Goal: Task Accomplishment & Management: Manage account settings

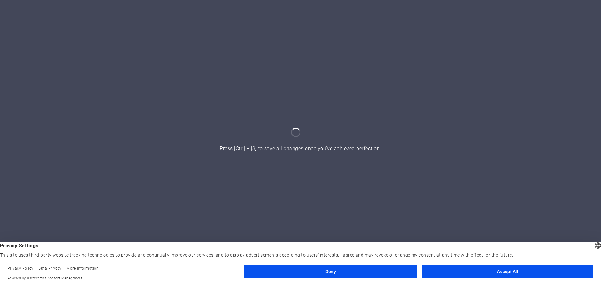
click at [488, 270] on button "Accept All" at bounding box center [507, 271] width 172 height 13
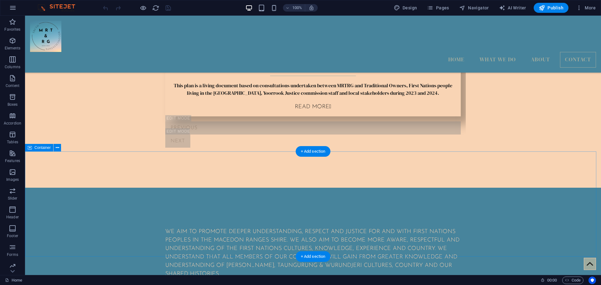
scroll to position [699, 0]
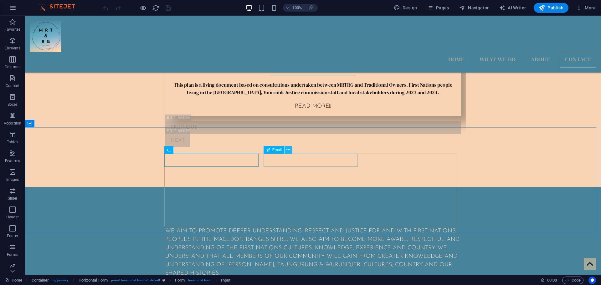
click at [288, 151] on icon at bounding box center [287, 150] width 3 height 7
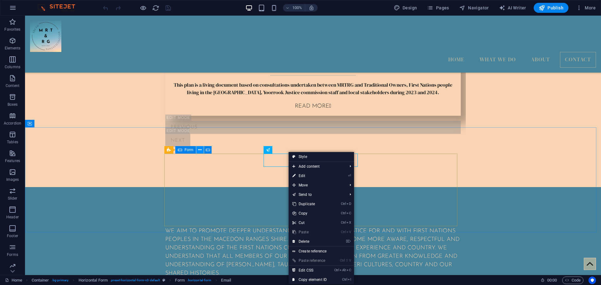
click at [200, 150] on icon at bounding box center [199, 150] width 3 height 7
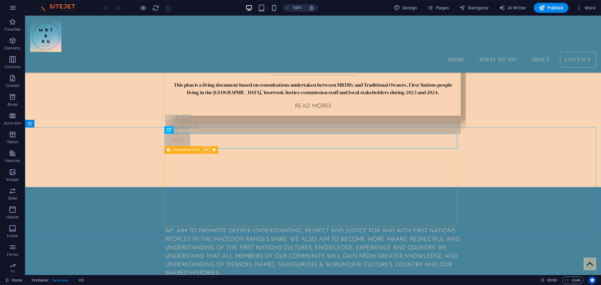
click at [207, 150] on icon at bounding box center [206, 150] width 3 height 7
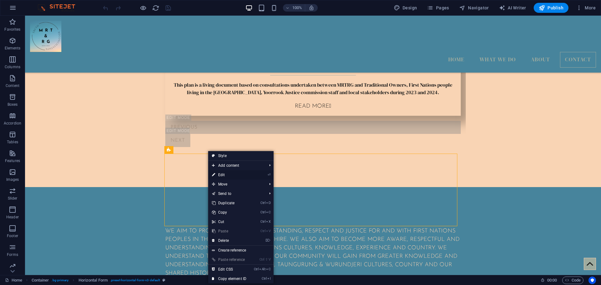
click at [217, 174] on link "⏎ Edit" at bounding box center [229, 174] width 42 height 9
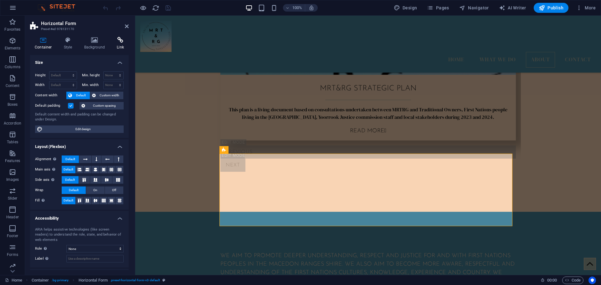
click at [118, 44] on h4 "Link" at bounding box center [120, 43] width 17 height 13
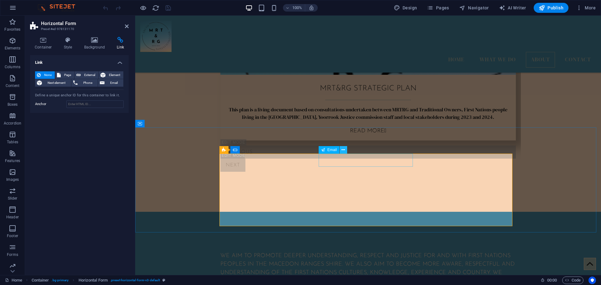
click at [343, 150] on icon at bounding box center [342, 150] width 3 height 7
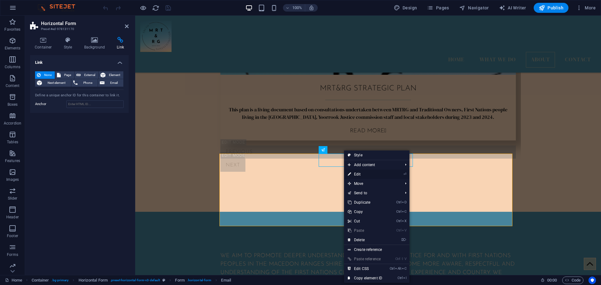
click at [359, 173] on link "⏎ Edit" at bounding box center [365, 174] width 42 height 9
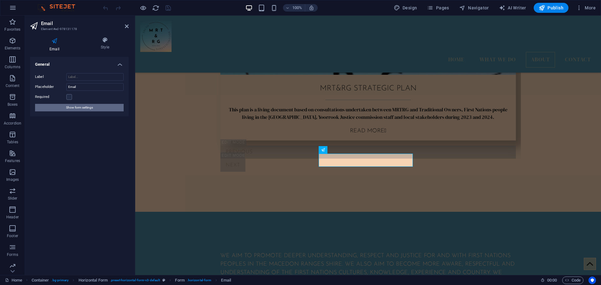
click at [74, 106] on span "Show form settings" at bounding box center [79, 108] width 27 height 8
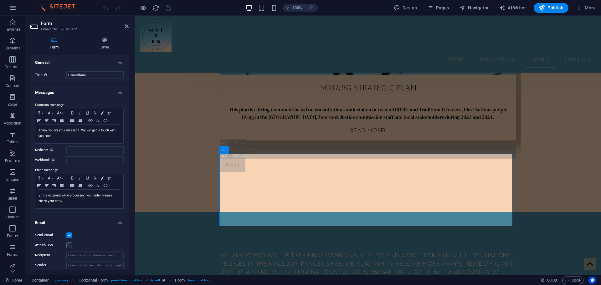
scroll to position [84, 0]
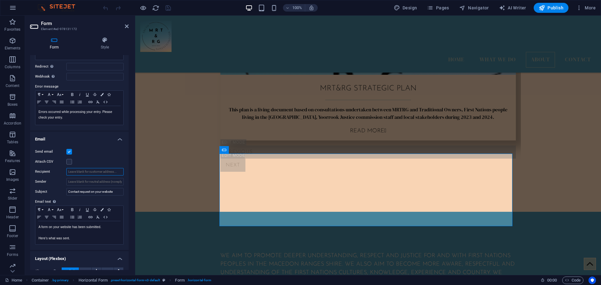
click at [84, 173] on input "Recipient" at bounding box center [94, 172] width 57 height 8
type input "m"
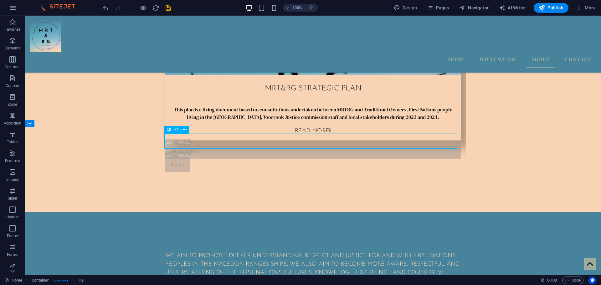
click at [287, 152] on icon at bounding box center [287, 150] width 3 height 7
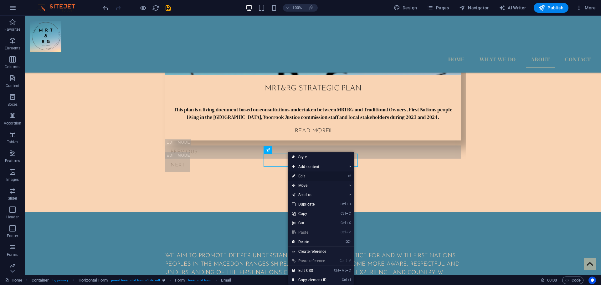
click at [310, 174] on link "⏎ Edit" at bounding box center [309, 175] width 42 height 9
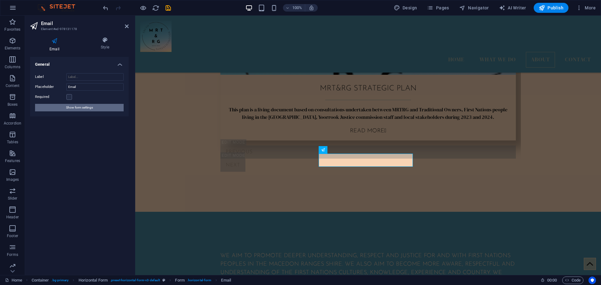
click at [70, 107] on span "Show form settings" at bounding box center [79, 108] width 27 height 8
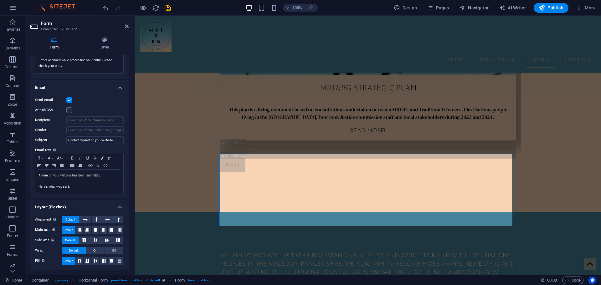
scroll to position [52, 0]
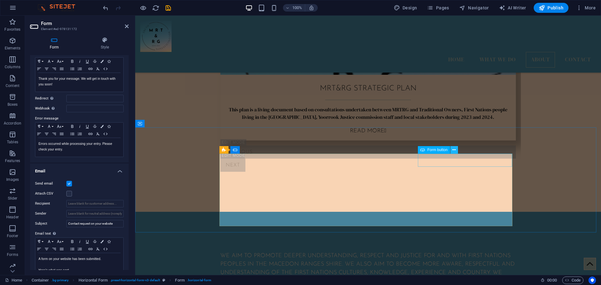
click at [455, 152] on icon at bounding box center [453, 150] width 3 height 7
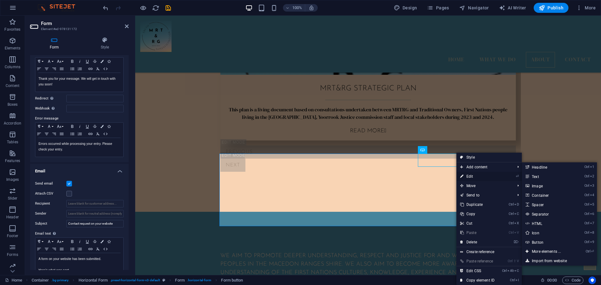
click at [474, 174] on link "⏎ Edit" at bounding box center [477, 176] width 42 height 9
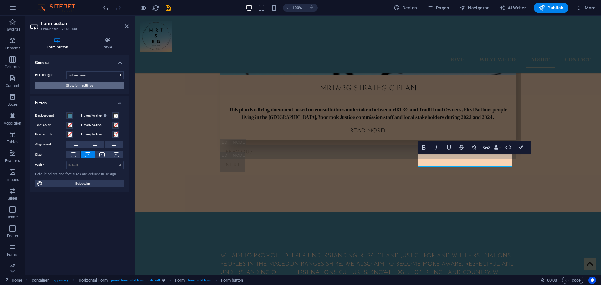
click at [80, 87] on span "Show form settings" at bounding box center [79, 86] width 27 height 8
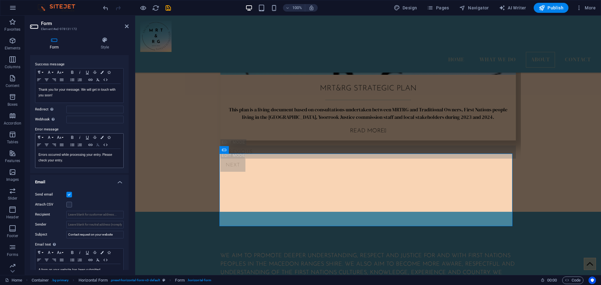
scroll to position [84, 0]
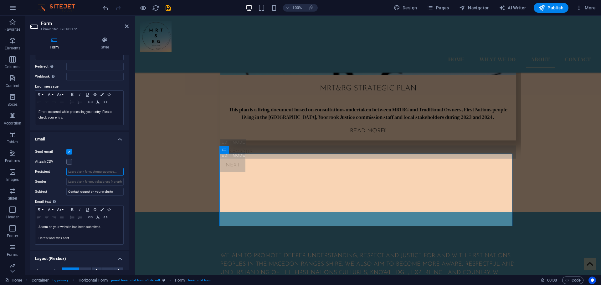
click at [114, 170] on input "Recipient" at bounding box center [94, 172] width 57 height 8
drag, startPoint x: 90, startPoint y: 172, endPoint x: 63, endPoint y: 169, distance: 27.6
click at [63, 169] on div "Recipient [DOMAIN_NAME]" at bounding box center [79, 172] width 89 height 8
paste input "reconciliation@"
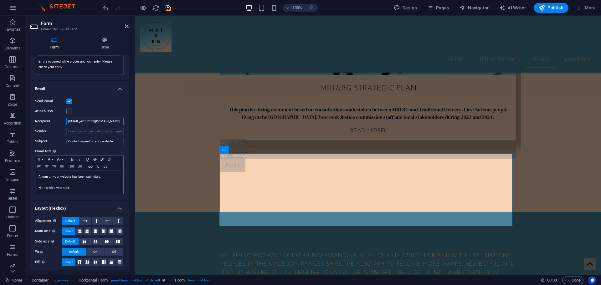
scroll to position [135, 0]
type input "[EMAIL_ADDRESS][DOMAIN_NAME]"
click at [99, 105] on div "Send email Attach CSV Recipient [EMAIL_ADDRESS][DOMAIN_NAME] Sender Subject Con…" at bounding box center [79, 144] width 99 height 107
click at [172, 11] on div "100% Design Pages Navigator AI Writer Publish More" at bounding box center [350, 8] width 496 height 10
click at [169, 8] on icon "save" at bounding box center [168, 7] width 7 height 7
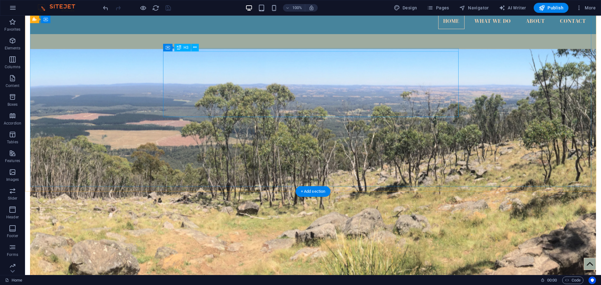
scroll to position [0, 0]
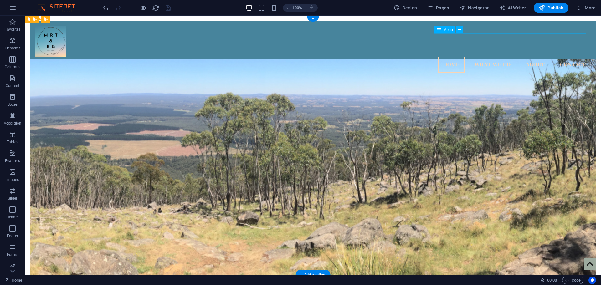
click at [488, 57] on nav "Home WHAT WE DO About Contact" at bounding box center [313, 65] width 556 height 16
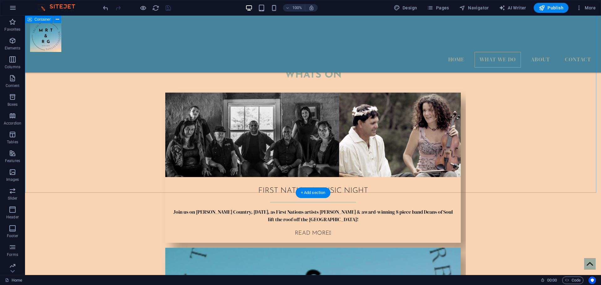
scroll to position [250, 0]
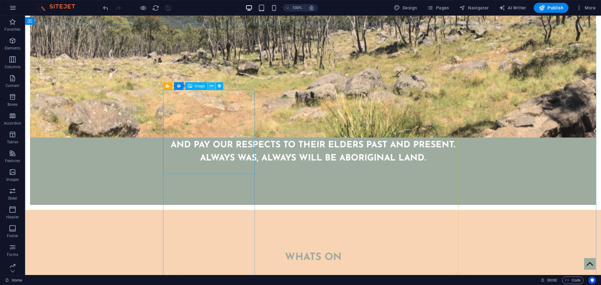
click at [212, 84] on icon at bounding box center [211, 86] width 3 height 7
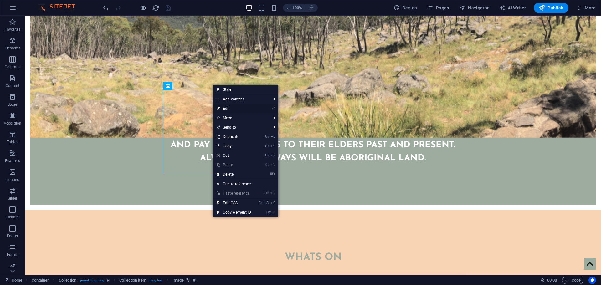
click at [223, 106] on link "⏎ Edit" at bounding box center [234, 108] width 42 height 9
select select "%"
select select "px"
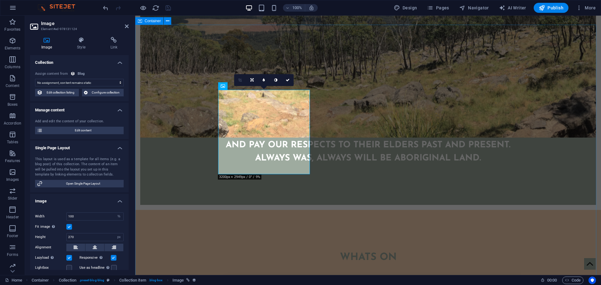
select select "image"
click at [85, 129] on span "Edit content" at bounding box center [82, 131] width 77 height 8
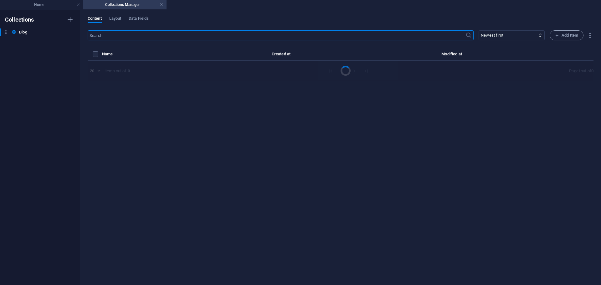
select select "Category 2"
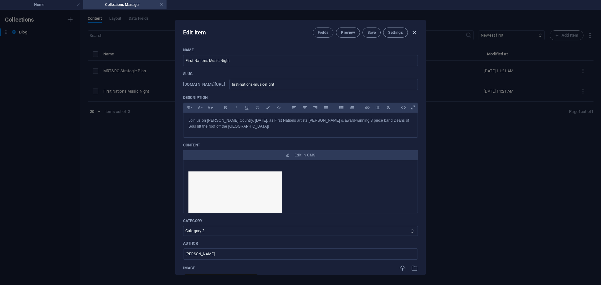
click at [415, 33] on icon "button" at bounding box center [413, 32] width 7 height 7
type input "[DATE]"
type input "first-nations-music-night"
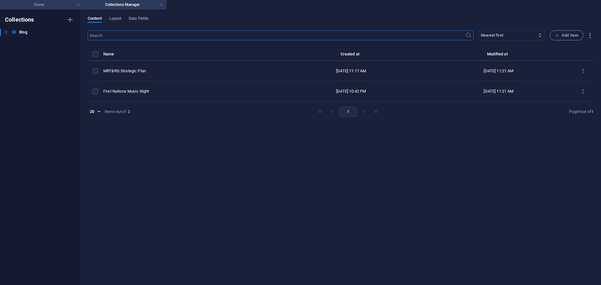
click at [35, 5] on h4 "Home" at bounding box center [41, 4] width 83 height 7
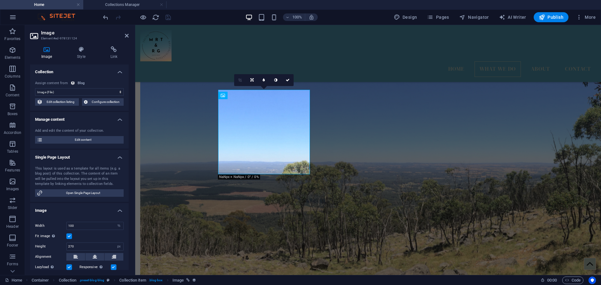
scroll to position [250, 0]
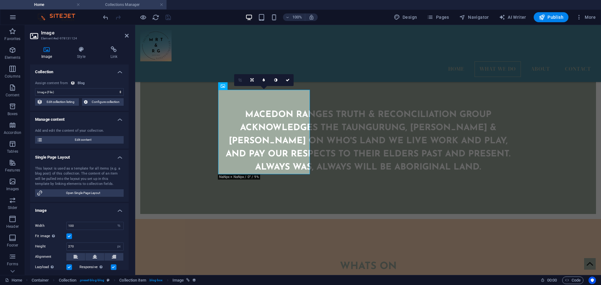
click at [113, 2] on h4 "Collections Manager" at bounding box center [124, 4] width 83 height 7
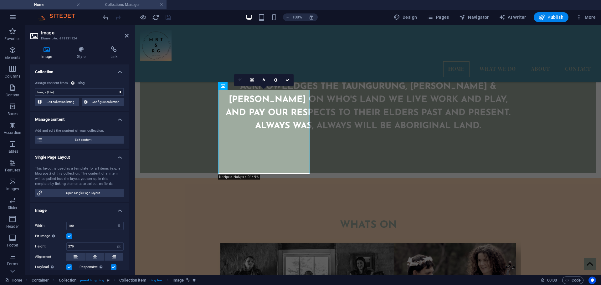
scroll to position [0, 0]
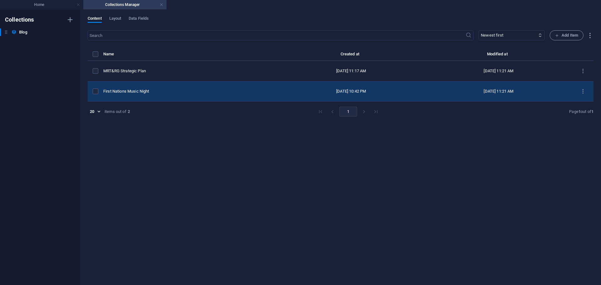
click at [163, 90] on div "First Nations Music Night" at bounding box center [187, 92] width 169 height 6
select select "Category 2"
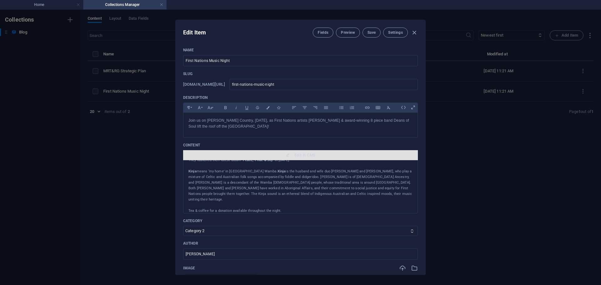
click at [301, 153] on span "Edit in CMS" at bounding box center [304, 155] width 21 height 5
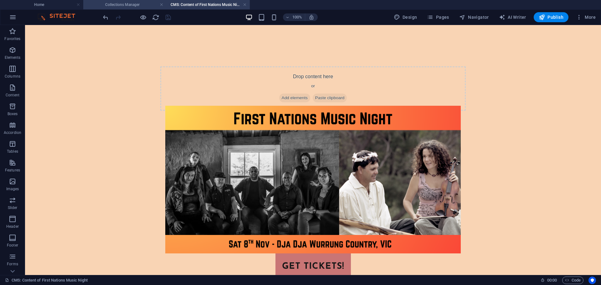
click at [122, 6] on h4 "Collections Manager" at bounding box center [124, 4] width 83 height 7
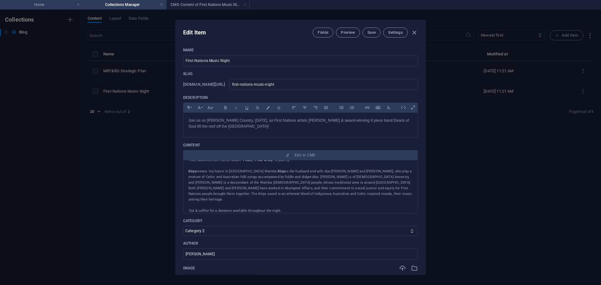
click at [51, 4] on h4 "Home" at bounding box center [41, 4] width 83 height 7
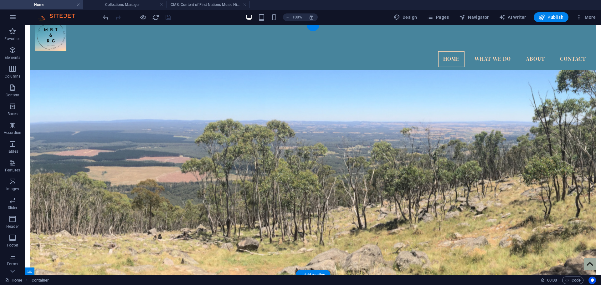
scroll to position [0, 0]
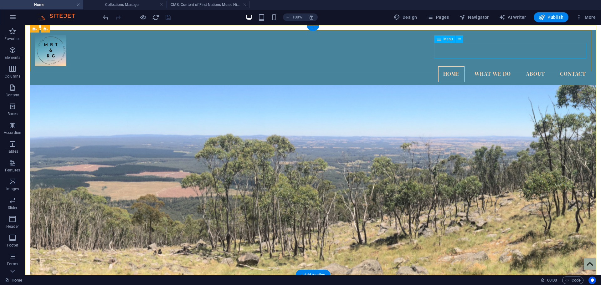
click at [529, 66] on nav "Home WHAT WE DO About Contact" at bounding box center [313, 74] width 556 height 16
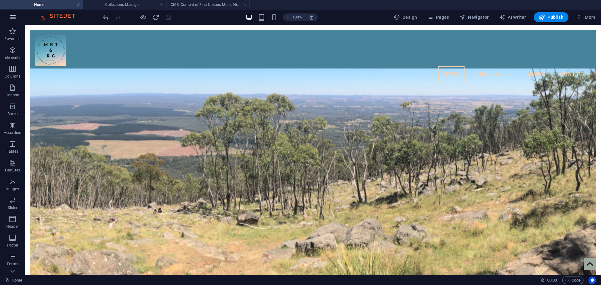
click at [17, 14] on button "button" at bounding box center [12, 17] width 15 height 15
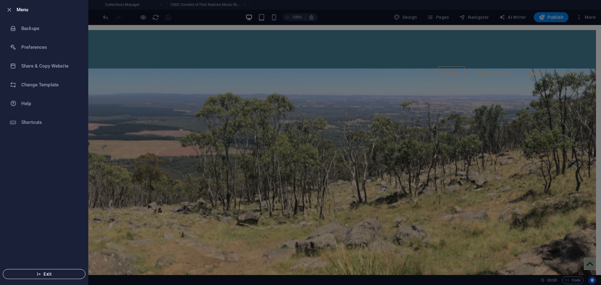
click at [24, 272] on span "Exit" at bounding box center [44, 274] width 72 height 5
